Goal: Find specific page/section: Find specific page/section

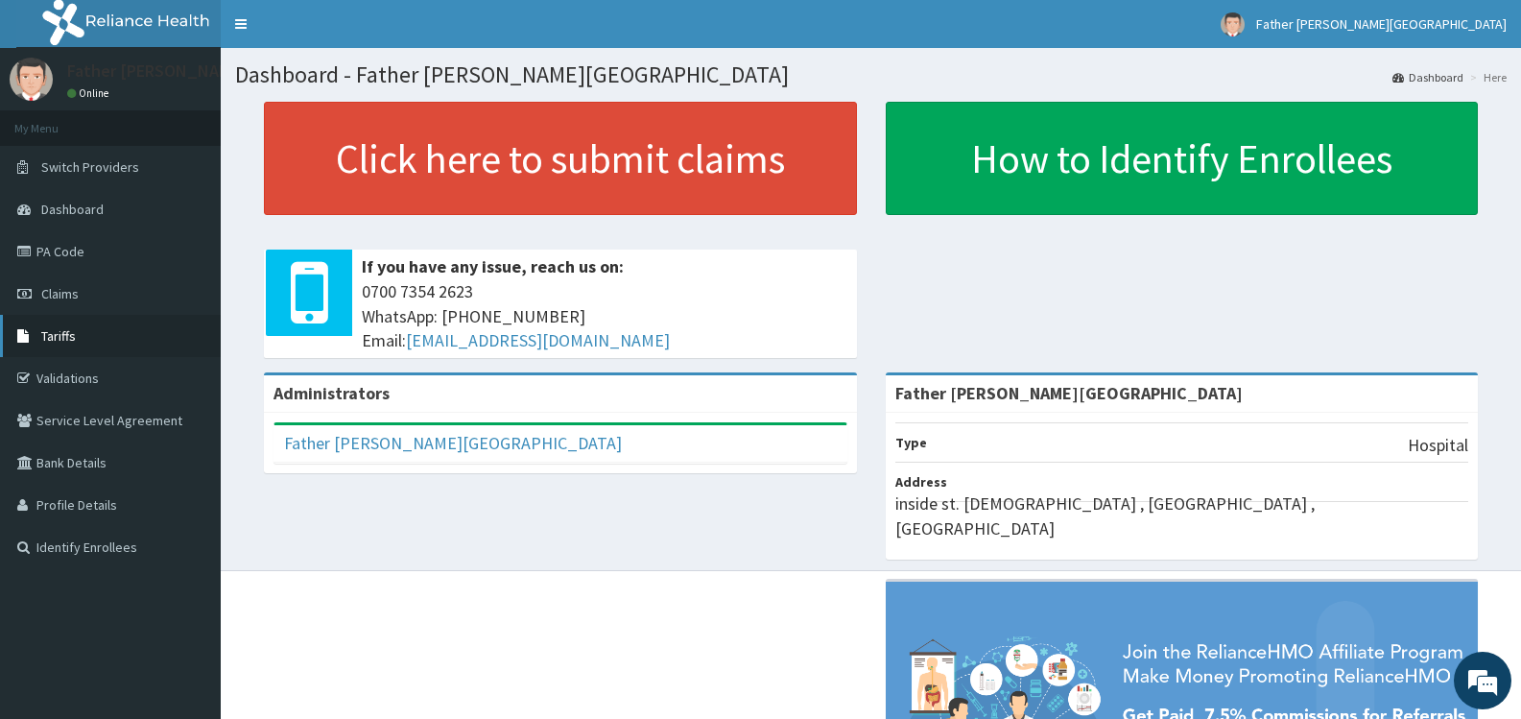
click at [72, 334] on span "Tariffs" at bounding box center [58, 335] width 35 height 17
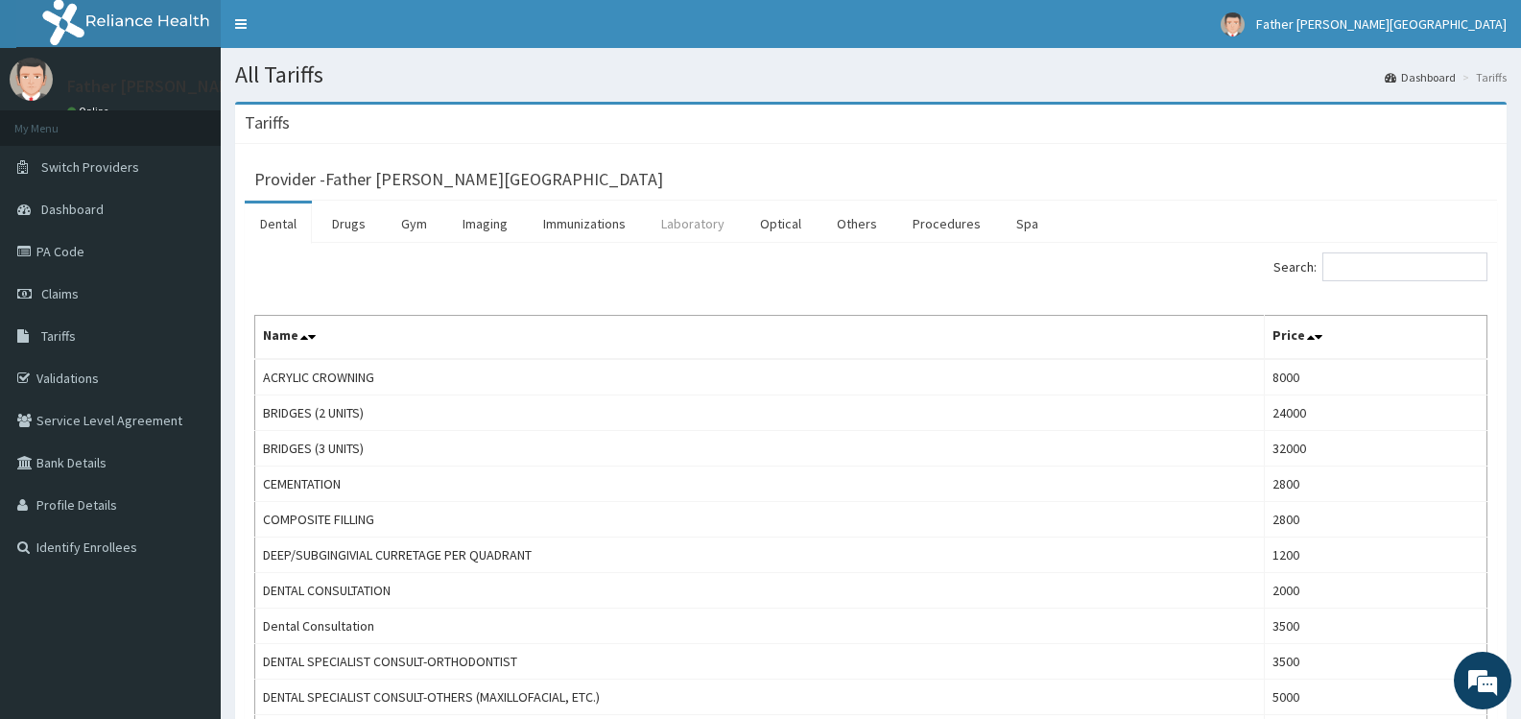
click at [710, 225] on link "Laboratory" at bounding box center [693, 223] width 94 height 40
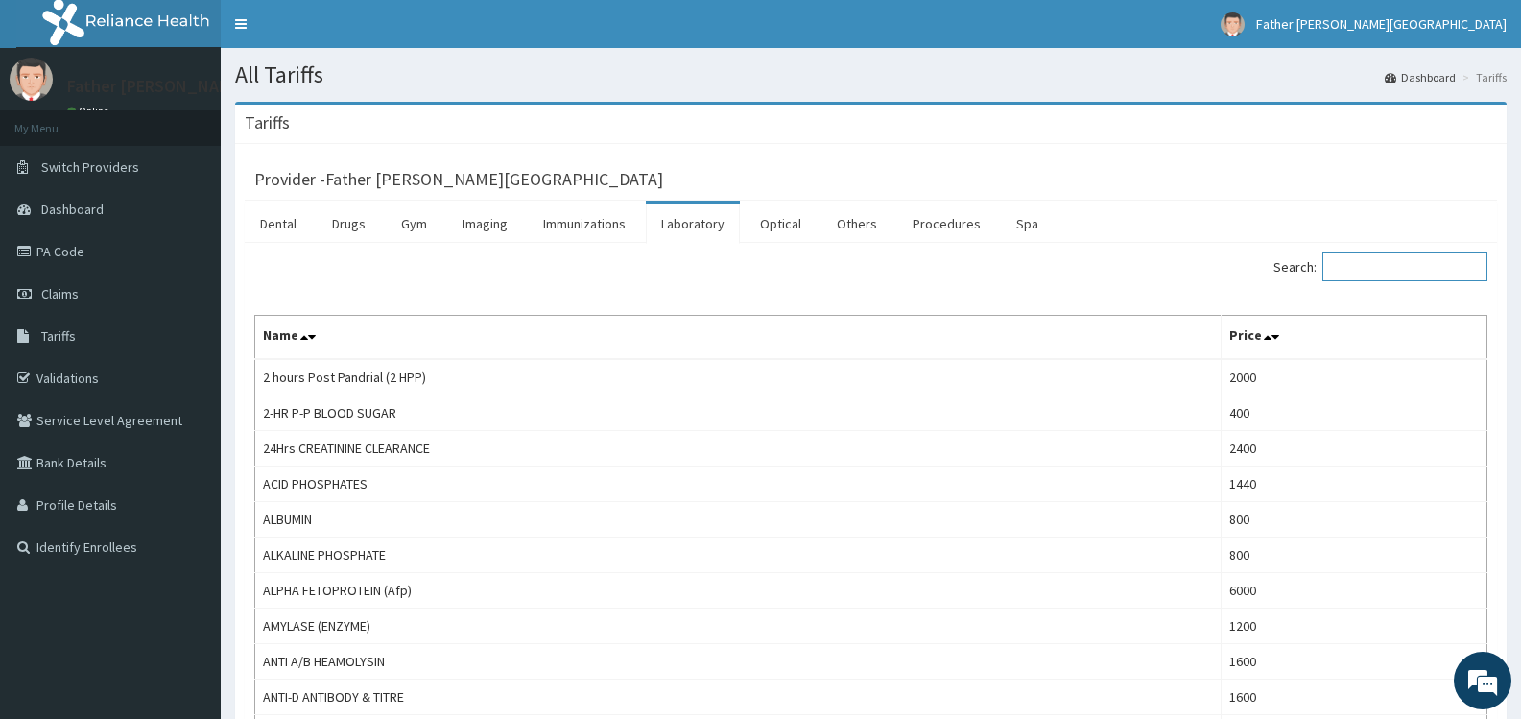
click at [1403, 261] on input "Search:" at bounding box center [1404, 266] width 165 height 29
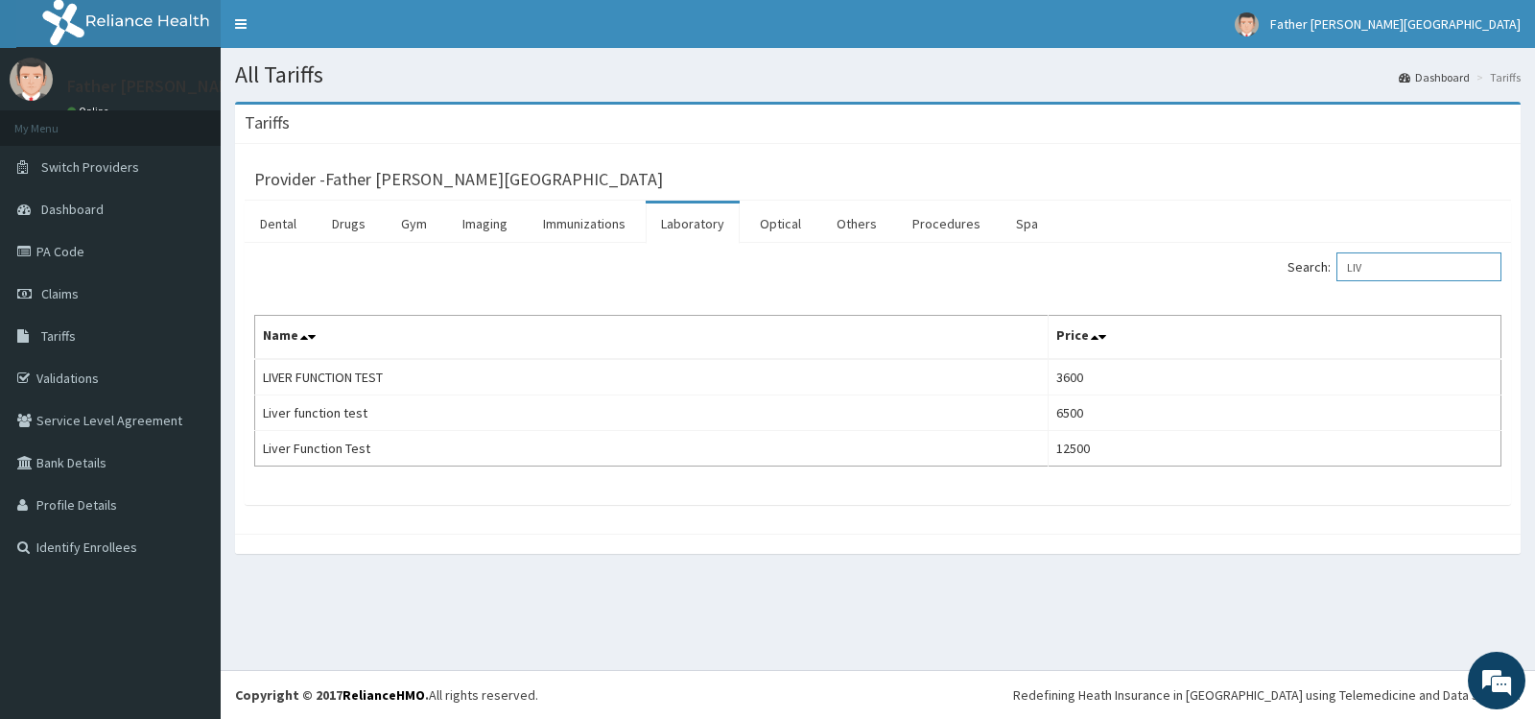
drag, startPoint x: 1392, startPoint y: 261, endPoint x: 1345, endPoint y: 269, distance: 47.6
click at [1345, 269] on label "Search: LIV" at bounding box center [1394, 266] width 214 height 29
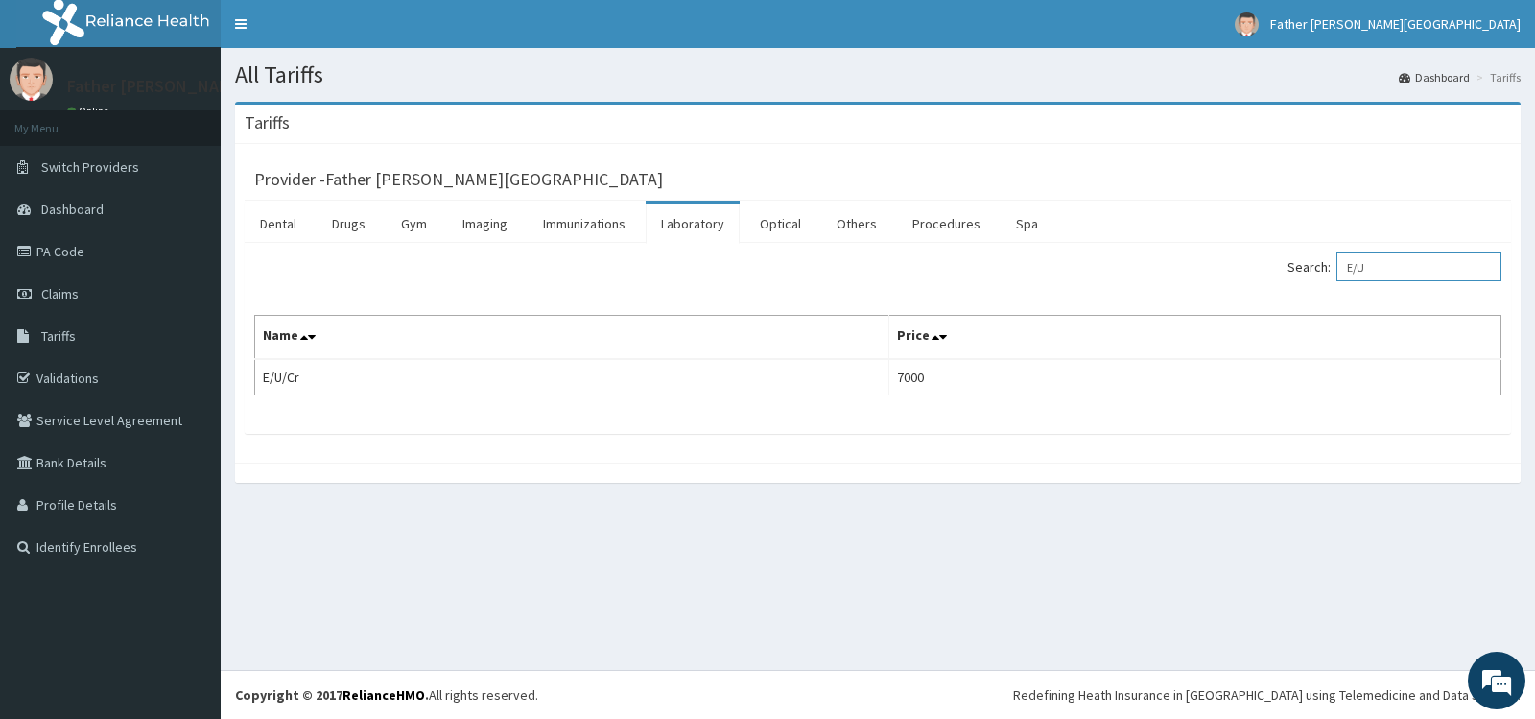
drag, startPoint x: 1398, startPoint y: 272, endPoint x: 1365, endPoint y: 270, distance: 32.7
click at [1365, 270] on input "E/U" at bounding box center [1418, 266] width 165 height 29
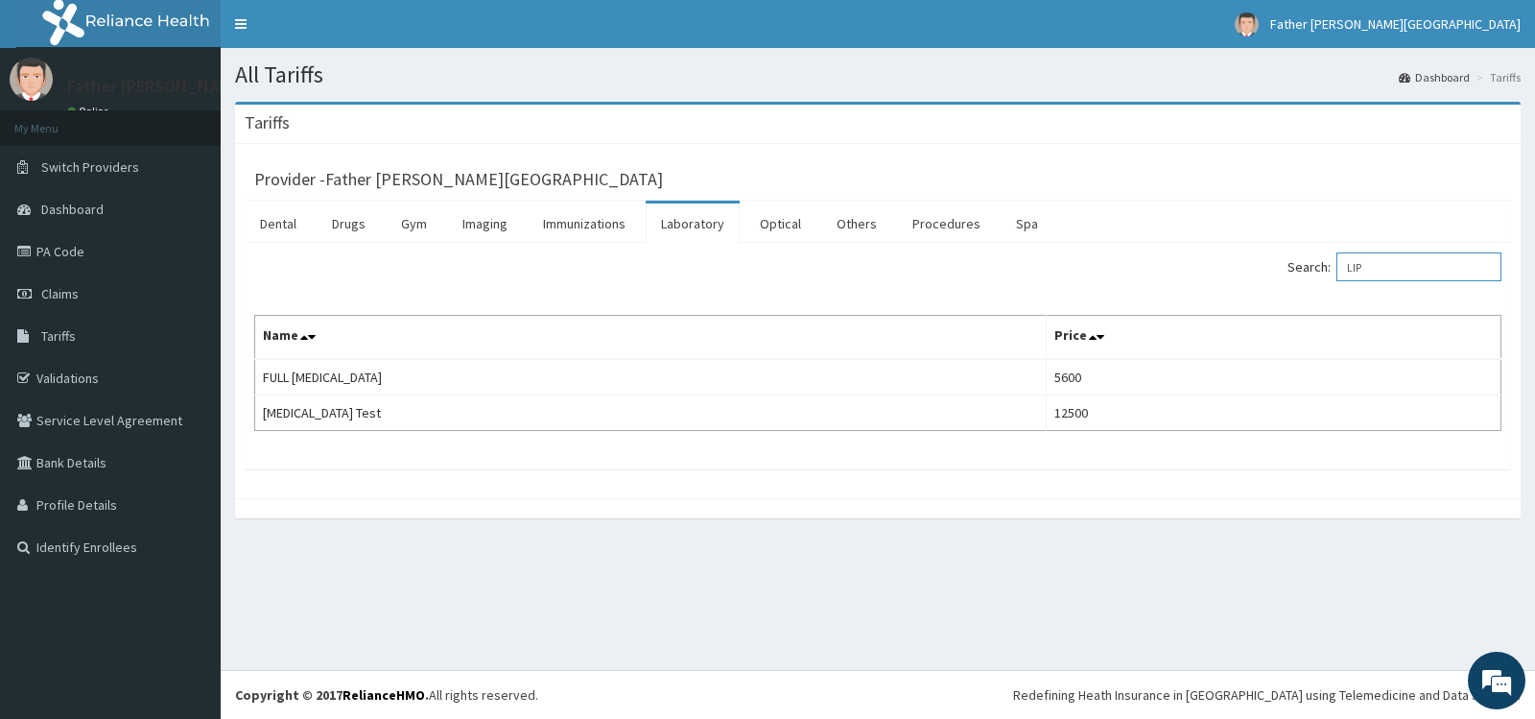
type input "LIP"
click at [347, 223] on link "Drugs" at bounding box center [349, 223] width 64 height 40
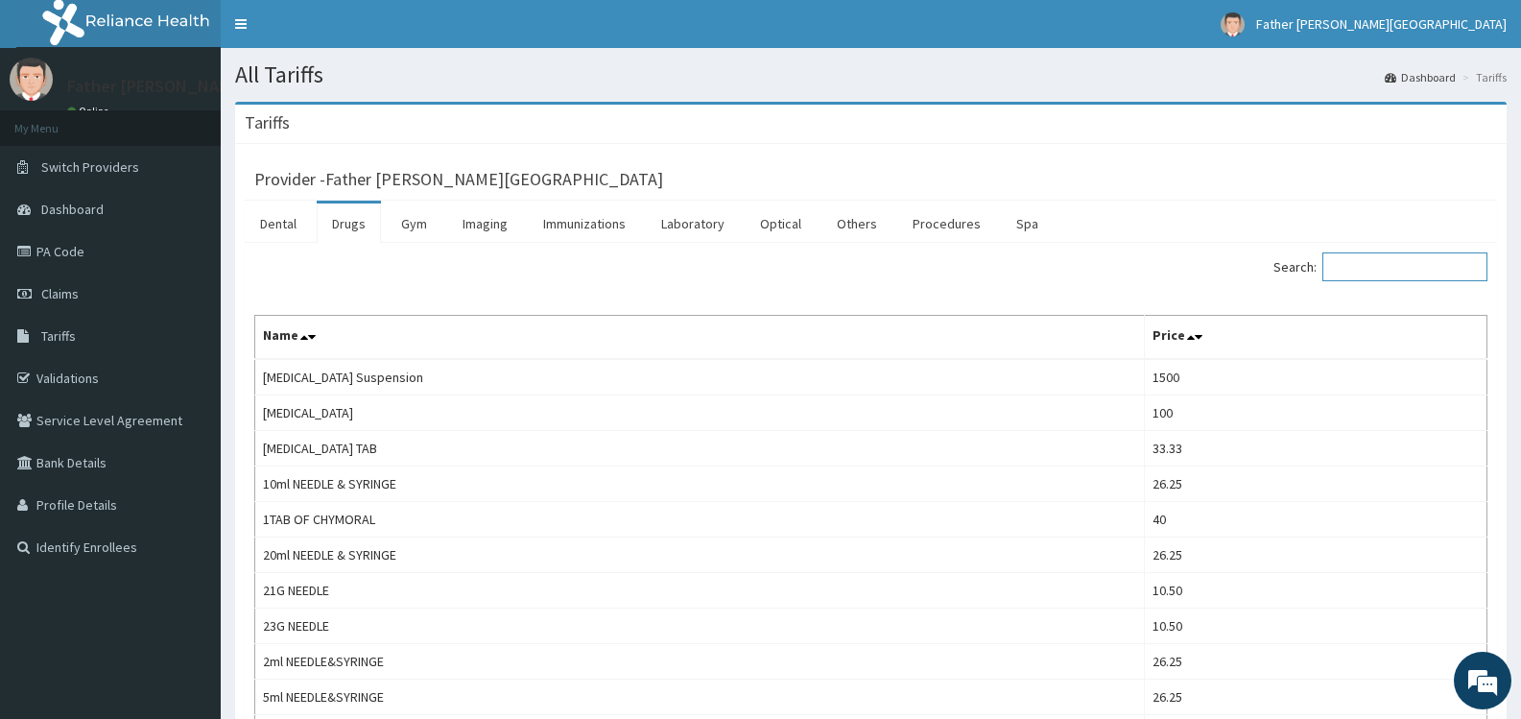
click at [1407, 271] on input "Search:" at bounding box center [1404, 266] width 165 height 29
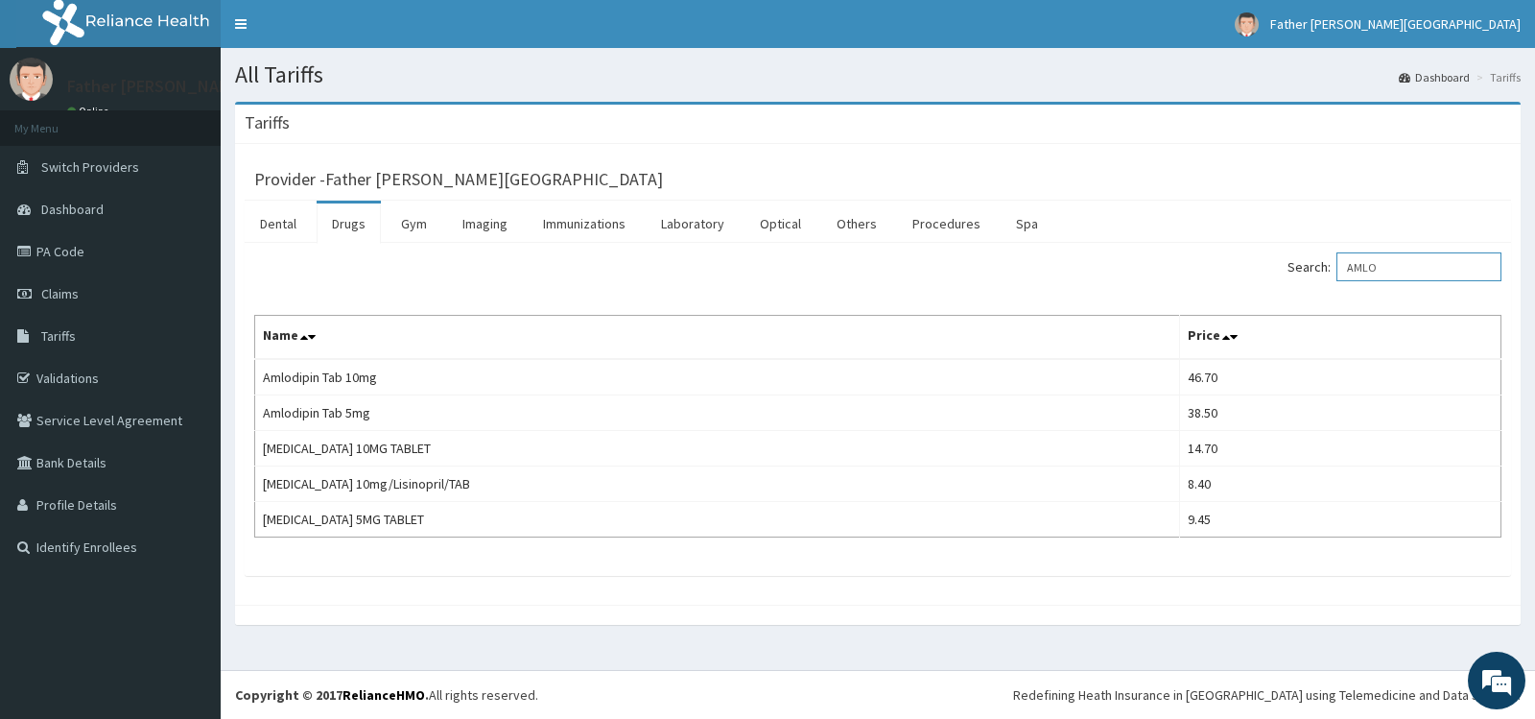
drag, startPoint x: 1394, startPoint y: 268, endPoint x: 1358, endPoint y: 271, distance: 35.7
click at [1358, 271] on input "AMLO" at bounding box center [1418, 266] width 165 height 29
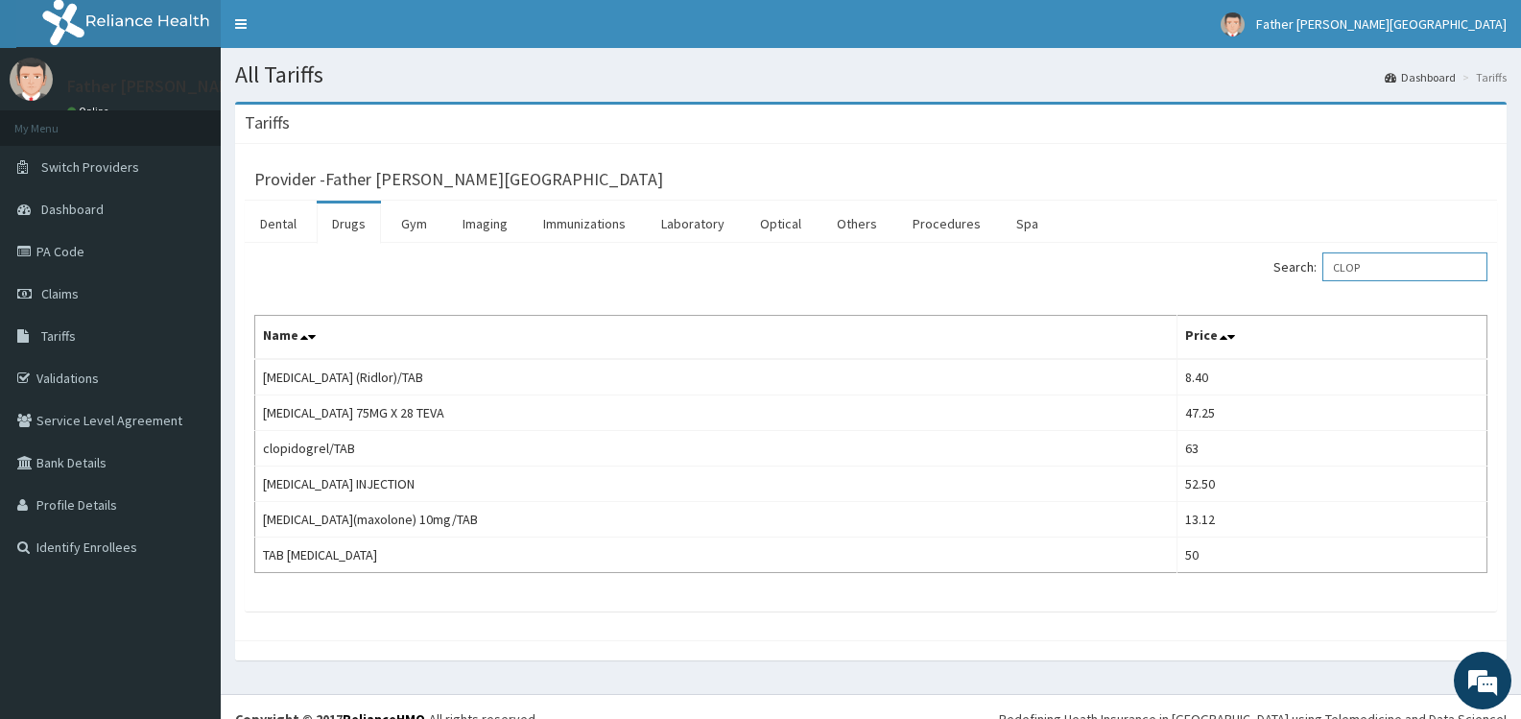
drag, startPoint x: 1383, startPoint y: 270, endPoint x: 1337, endPoint y: 270, distance: 46.0
click at [1337, 270] on label "Search: CLOP" at bounding box center [1380, 266] width 214 height 29
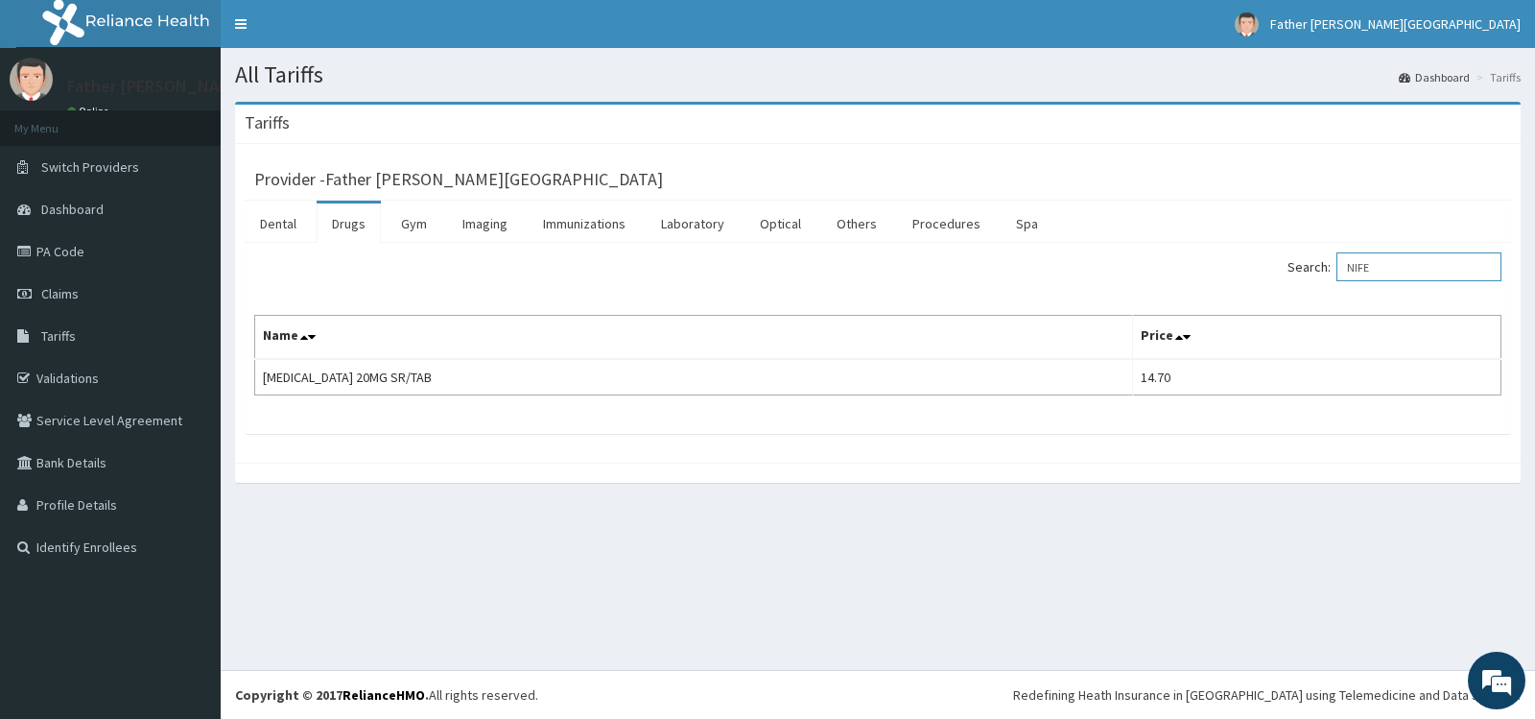
type input "NIFE"
